Goal: Find specific page/section: Find specific page/section

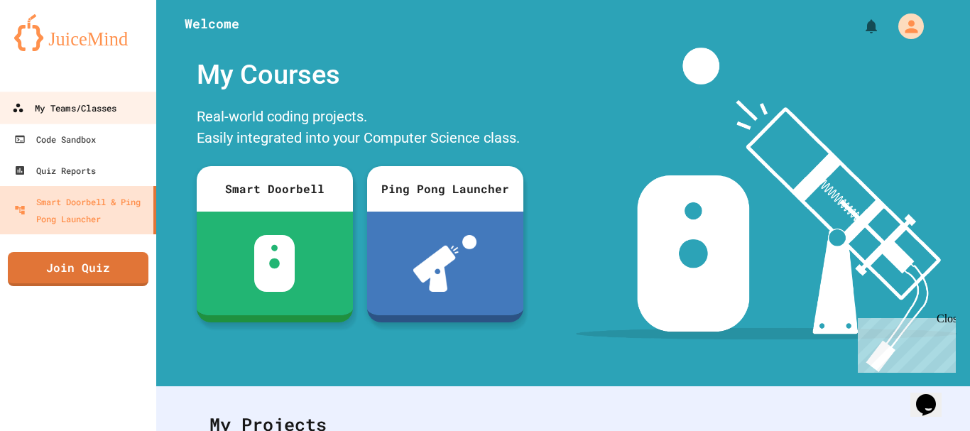
click at [92, 97] on link "My Teams/Classes" at bounding box center [78, 108] width 161 height 32
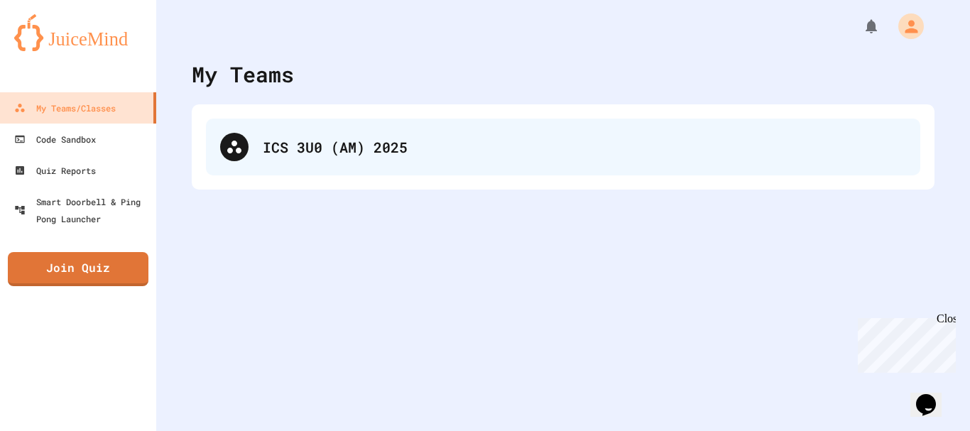
click at [297, 153] on div "ICS 3U0 (AM) 2025" at bounding box center [584, 146] width 643 height 21
